Goal: Use online tool/utility: Utilize a website feature to perform a specific function

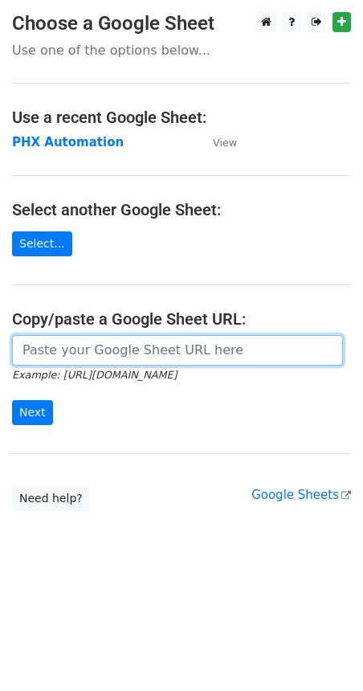
click at [83, 351] on input "url" at bounding box center [177, 350] width 331 height 31
paste input "https://docs.google.com/spreadsheets/d/1i4_XZcK9b-rtdYqenmdlJo-WHYYhotDoBleDvdL…"
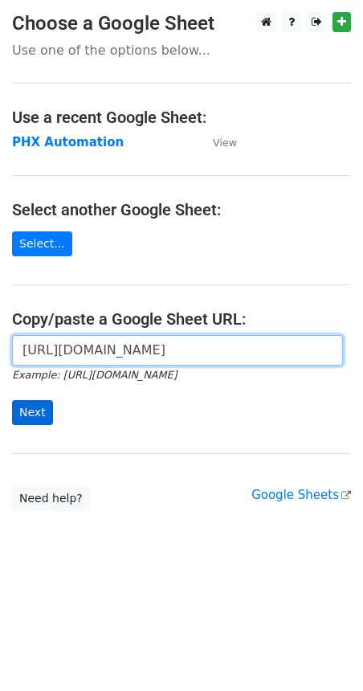
type input "https://docs.google.com/spreadsheets/d/1i4_XZcK9b-rtdYqenmdlJo-WHYYhotDoBleDvdL…"
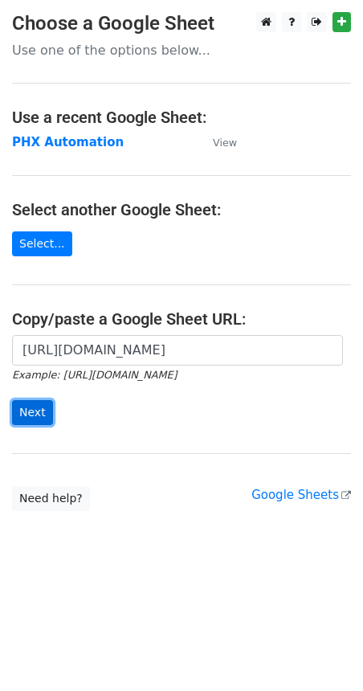
scroll to position [0, 0]
click at [36, 411] on input "Next" at bounding box center [32, 412] width 41 height 25
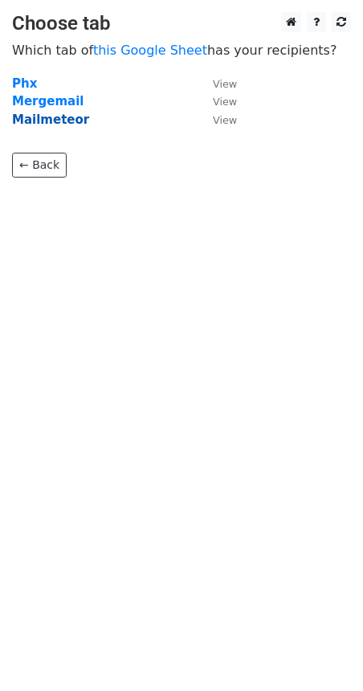
click at [58, 119] on strong "Mailmeteor" at bounding box center [50, 120] width 77 height 14
click at [55, 123] on strong "Mailmeteor" at bounding box center [50, 120] width 77 height 14
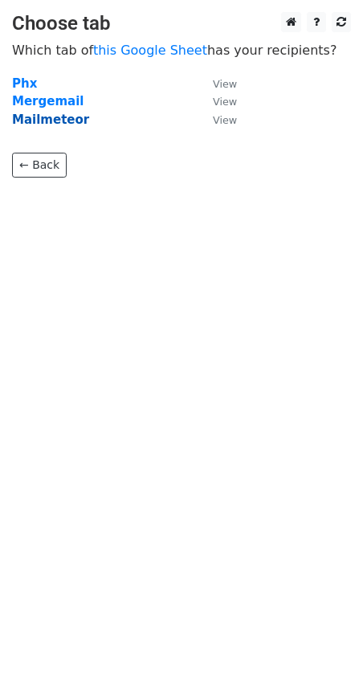
click at [65, 119] on strong "Mailmeteor" at bounding box center [50, 120] width 77 height 14
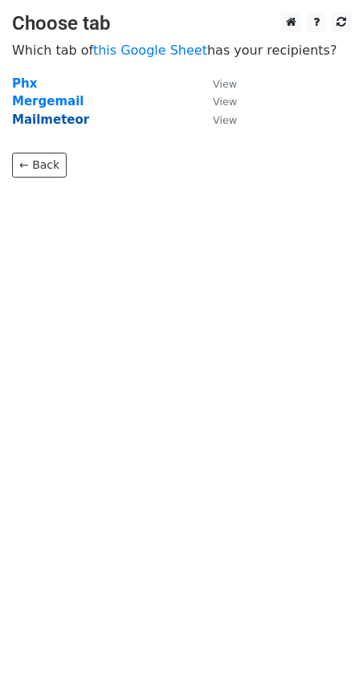
click at [65, 119] on strong "Mailmeteor" at bounding box center [50, 120] width 77 height 14
click at [39, 118] on strong "Mailmeteor" at bounding box center [50, 120] width 77 height 14
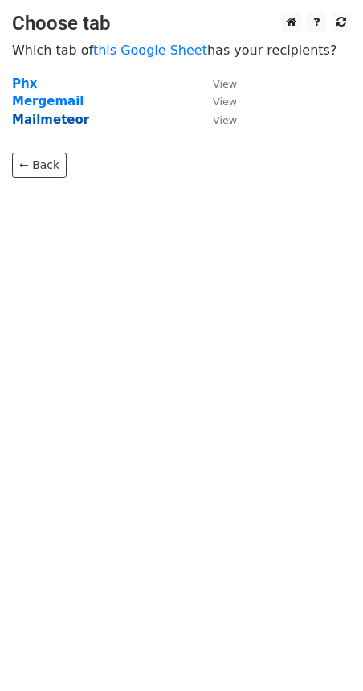
click at [39, 118] on strong "Mailmeteor" at bounding box center [50, 120] width 77 height 14
click at [46, 117] on strong "Mailmeteor" at bounding box center [50, 120] width 77 height 14
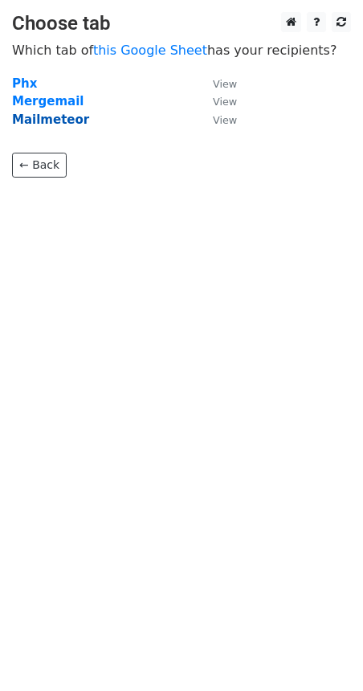
click at [46, 117] on strong "Mailmeteor" at bounding box center [50, 120] width 77 height 14
click at [46, 98] on strong "Mergemail" at bounding box center [48, 101] width 72 height 14
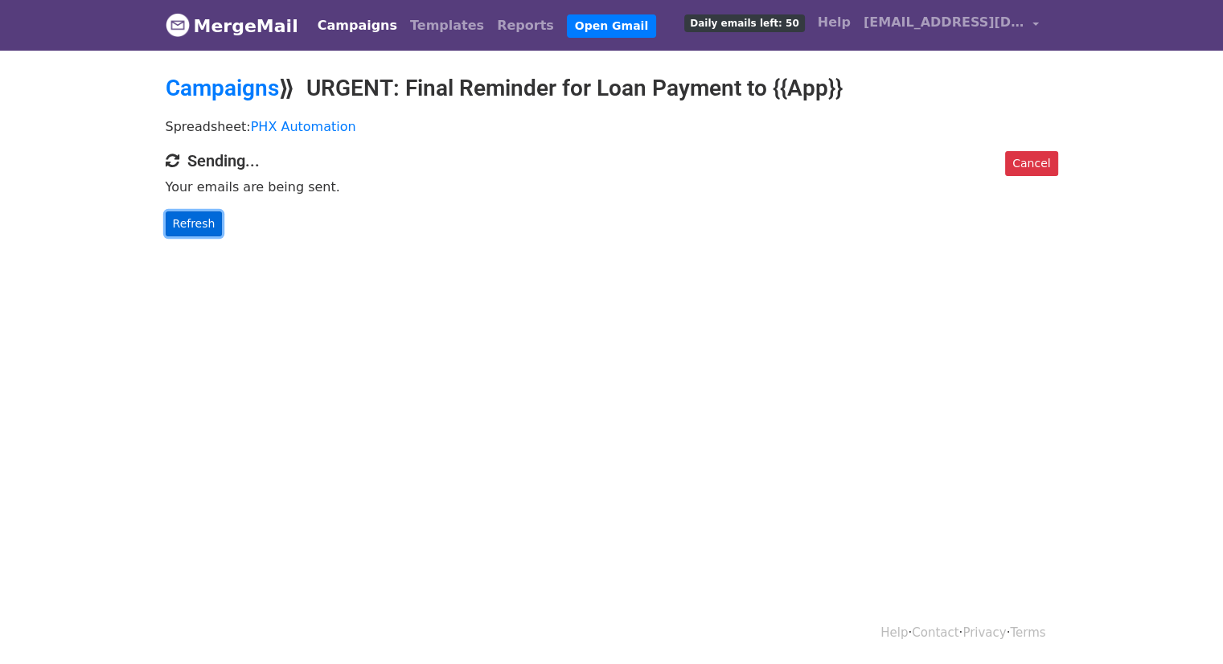
click at [187, 211] on link "Refresh" at bounding box center [194, 223] width 57 height 25
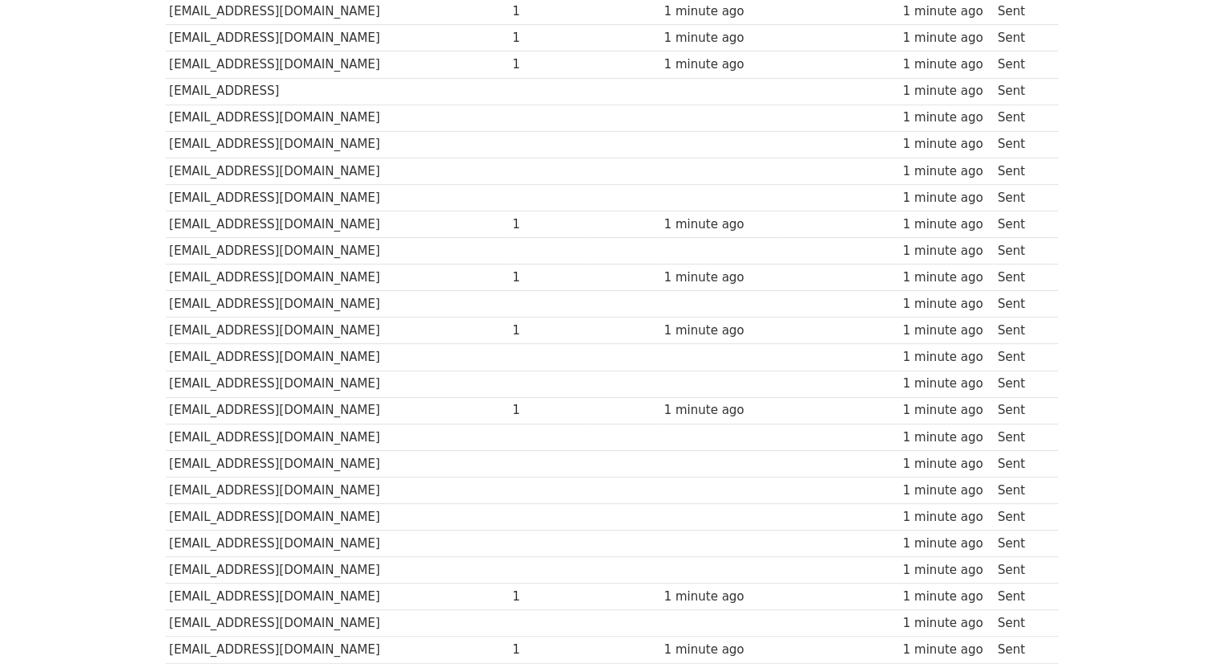
scroll to position [1068, 0]
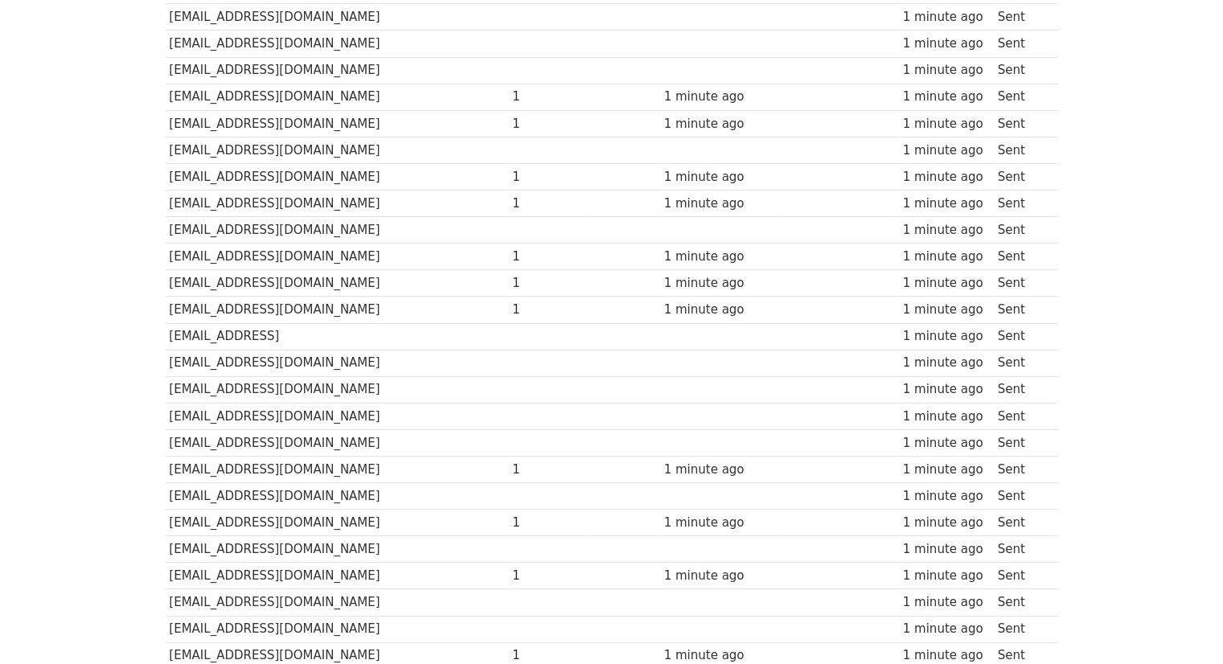
scroll to position [0, 0]
